Goal: Find specific page/section: Find specific page/section

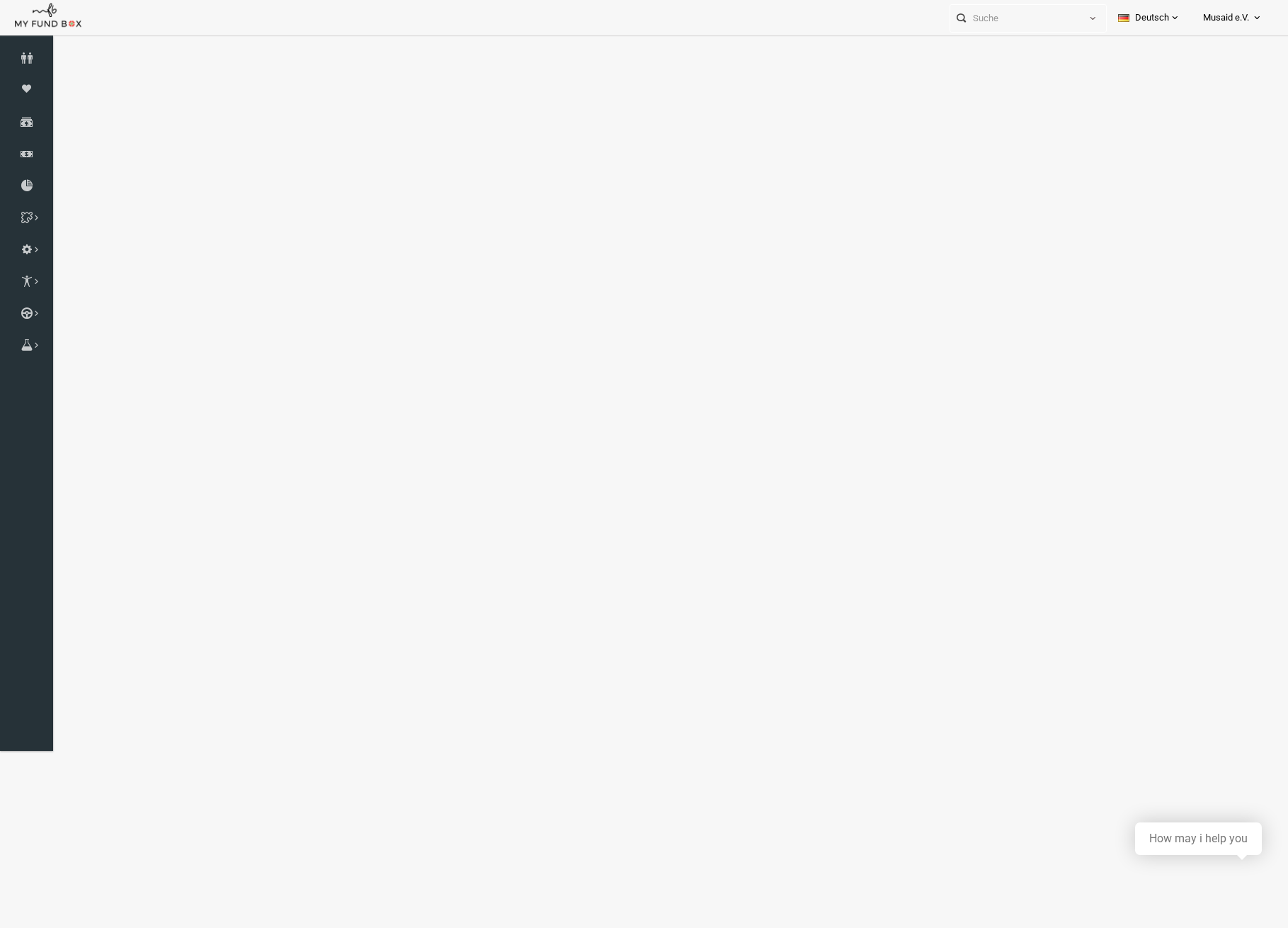
select select "100"
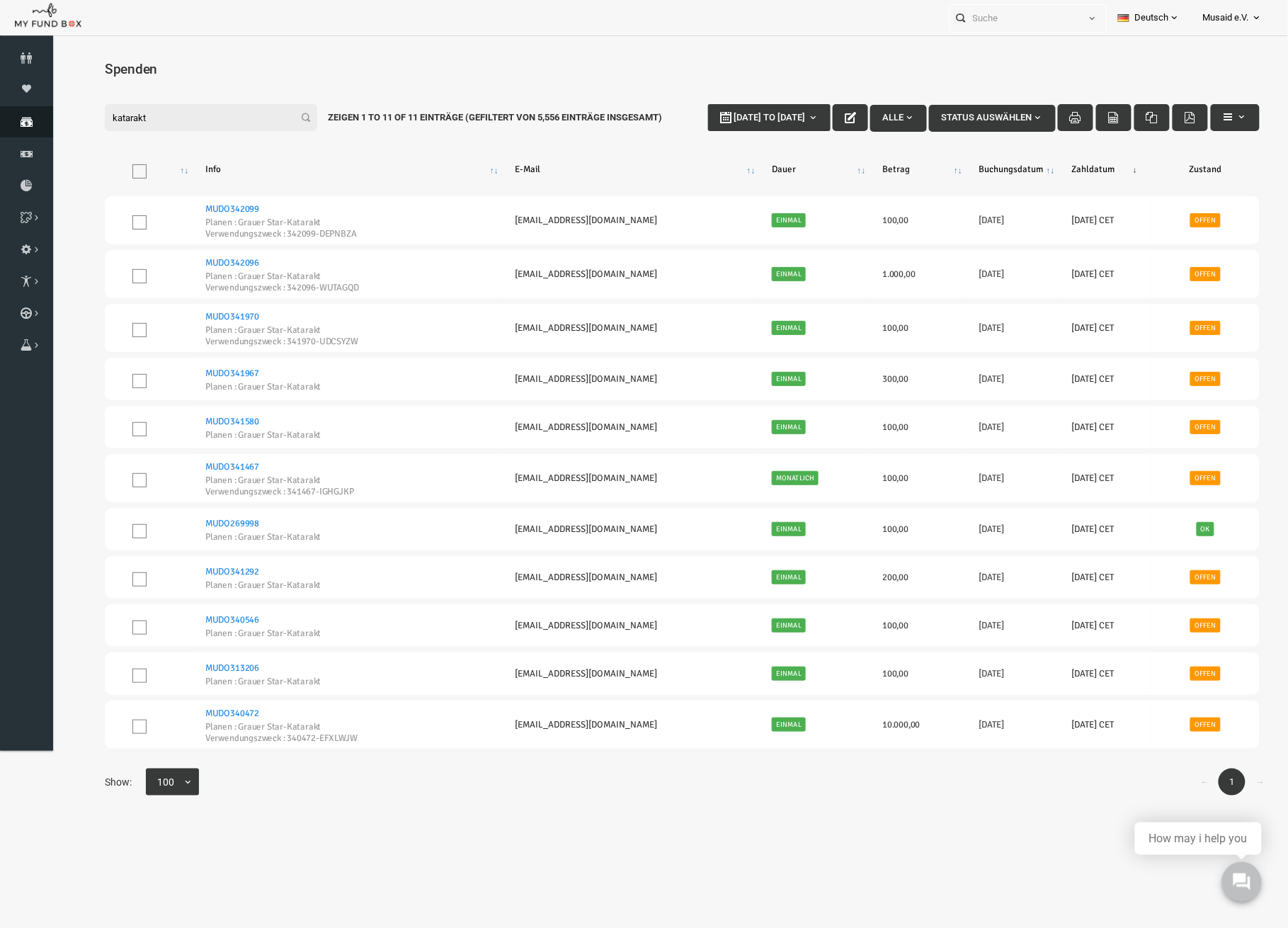
click at [2, 130] on link "Spenden" at bounding box center [27, 121] width 53 height 31
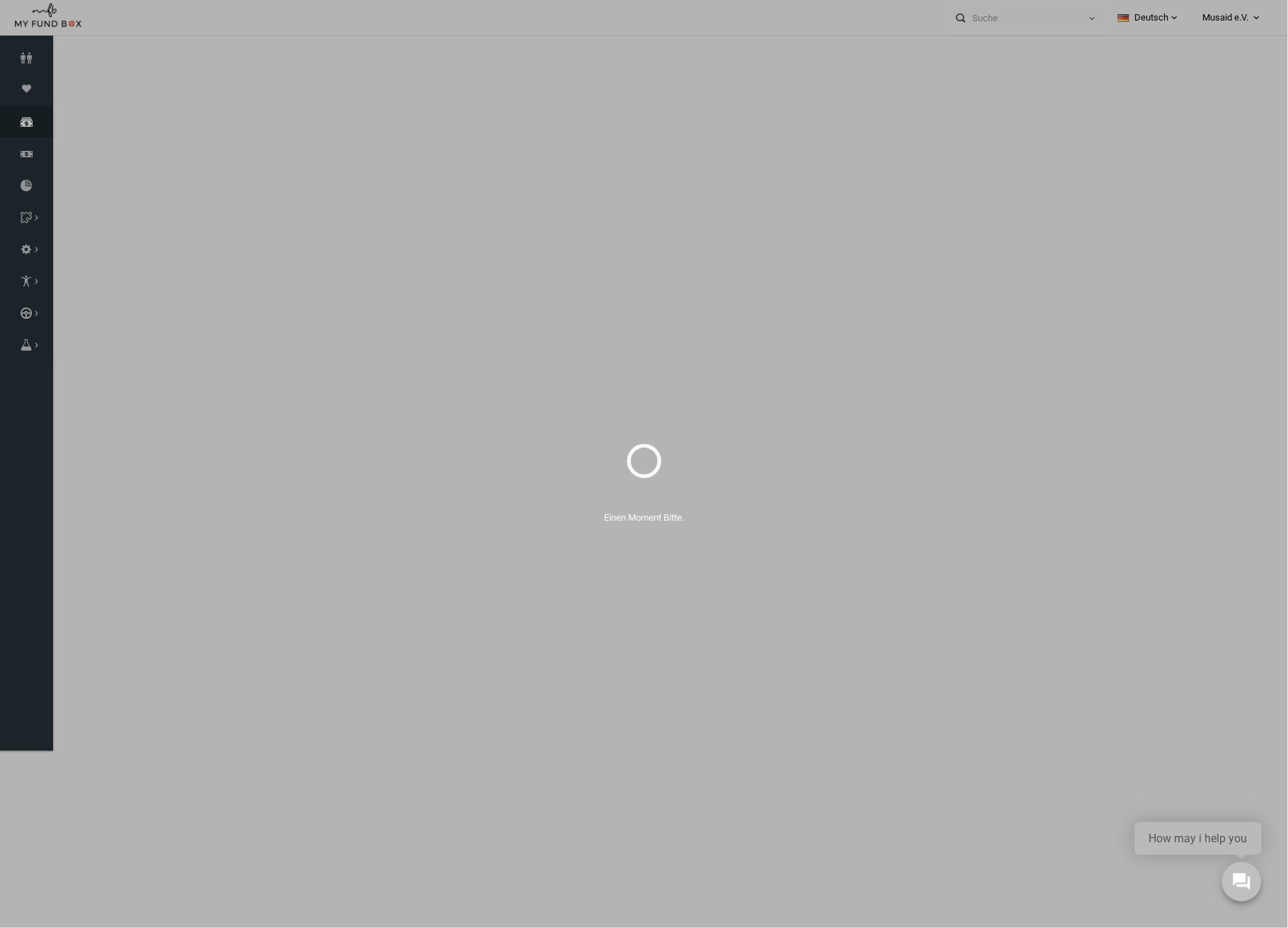
select select "100"
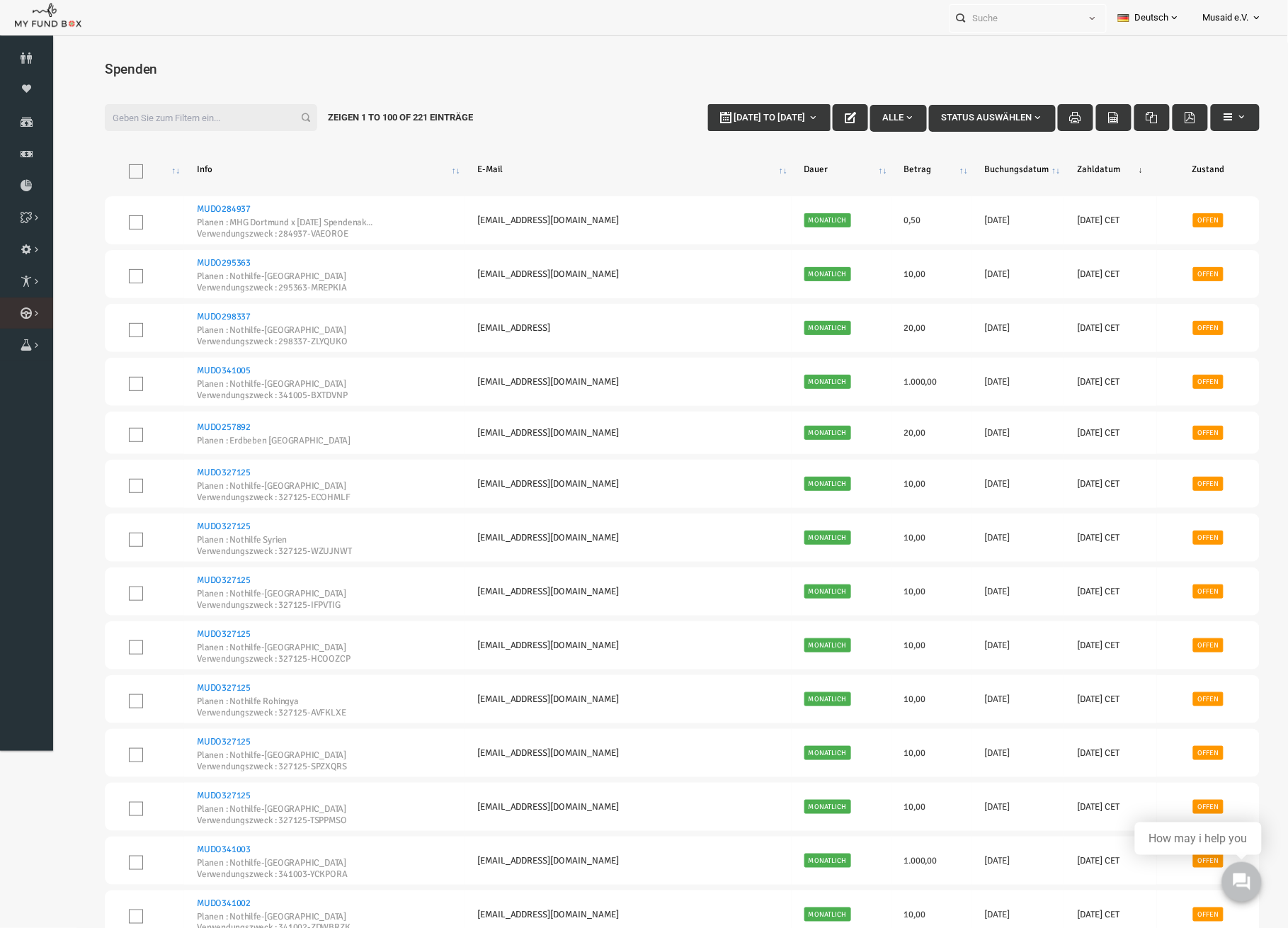
click at [0, 0] on link "Kurban Liste" at bounding box center [0, 0] width 0 height 0
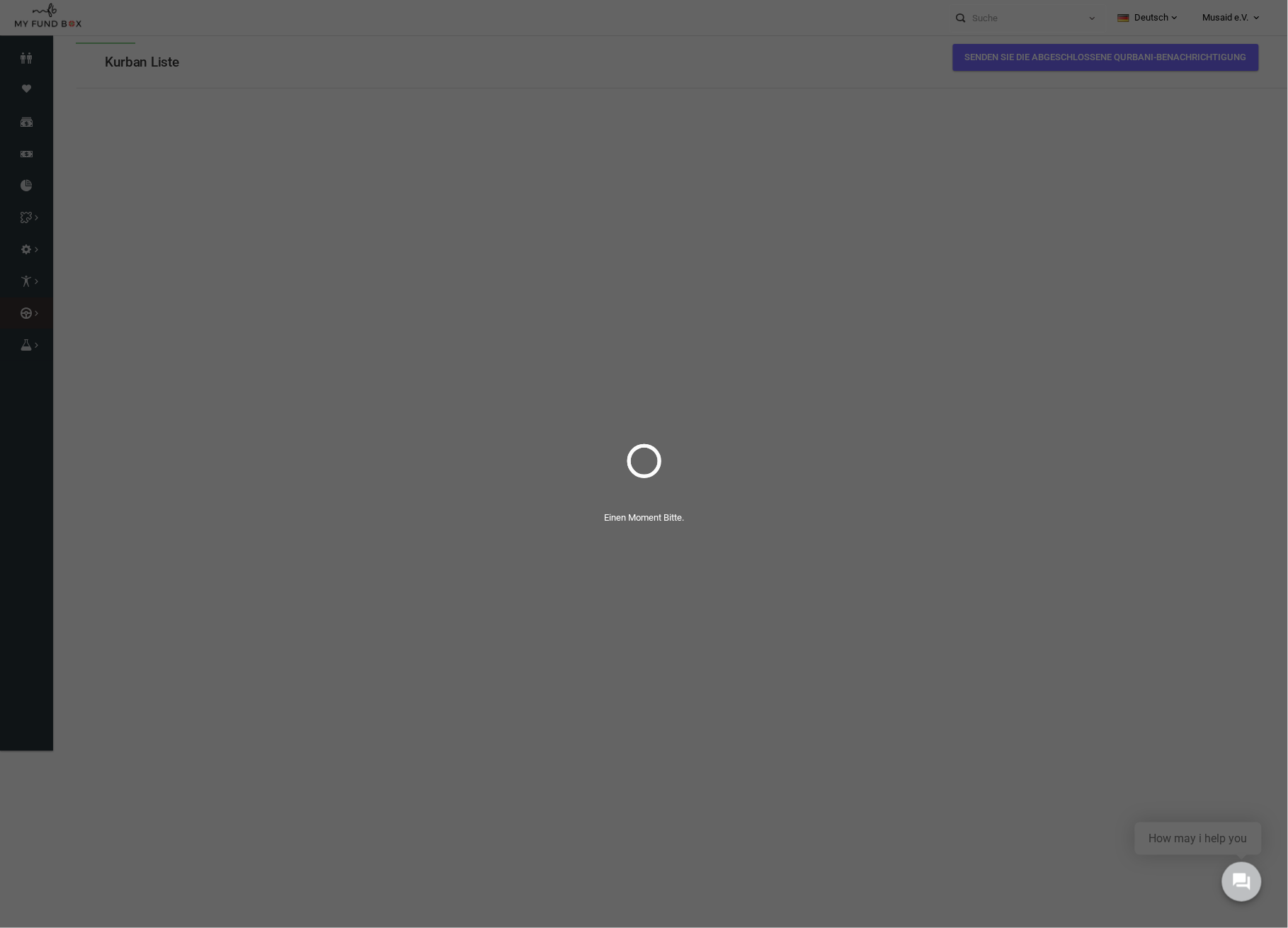
select select "100"
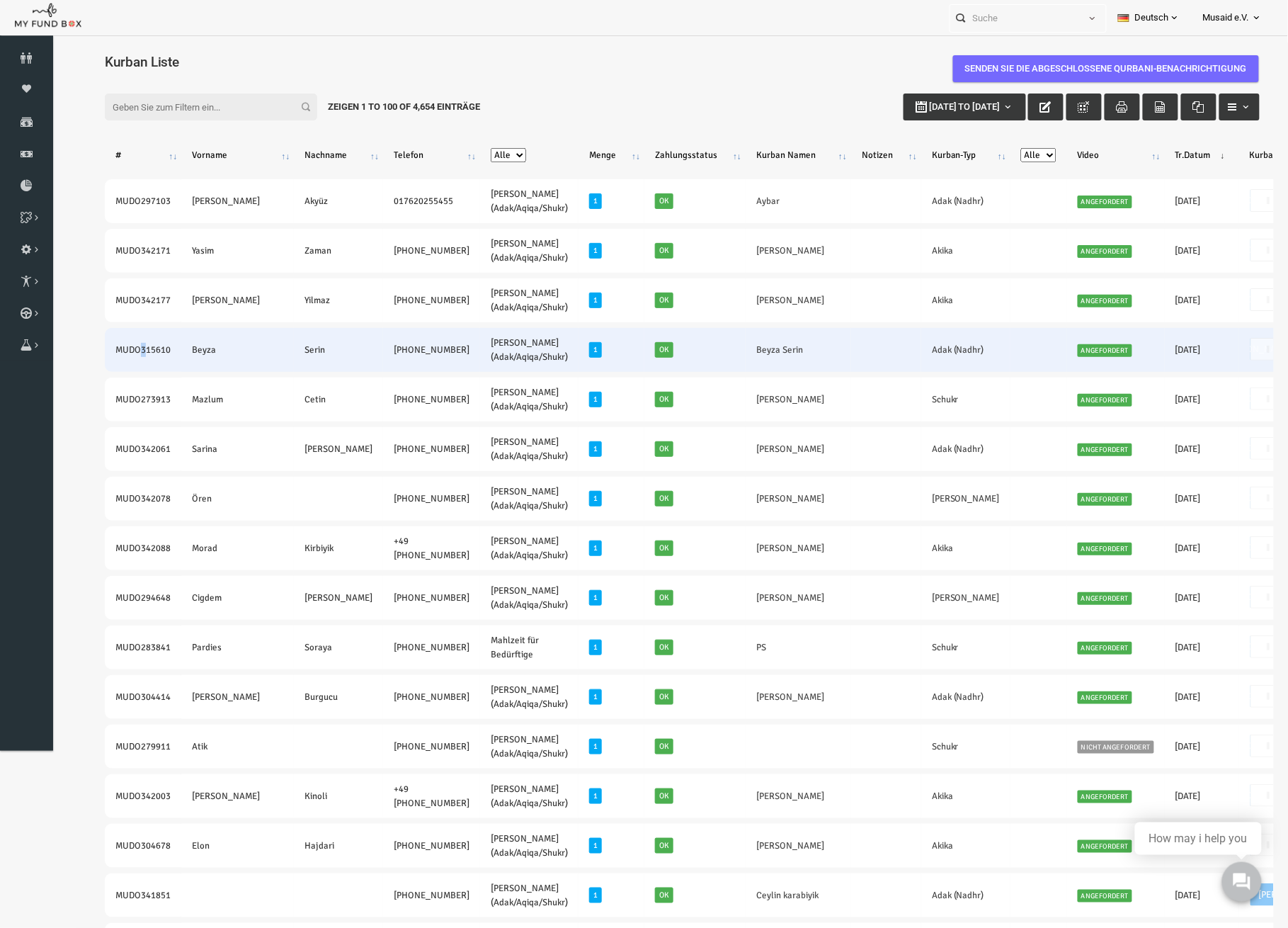
click at [123, 333] on td "MUDO315610" at bounding box center [117, 349] width 76 height 44
